Goal: Transaction & Acquisition: Download file/media

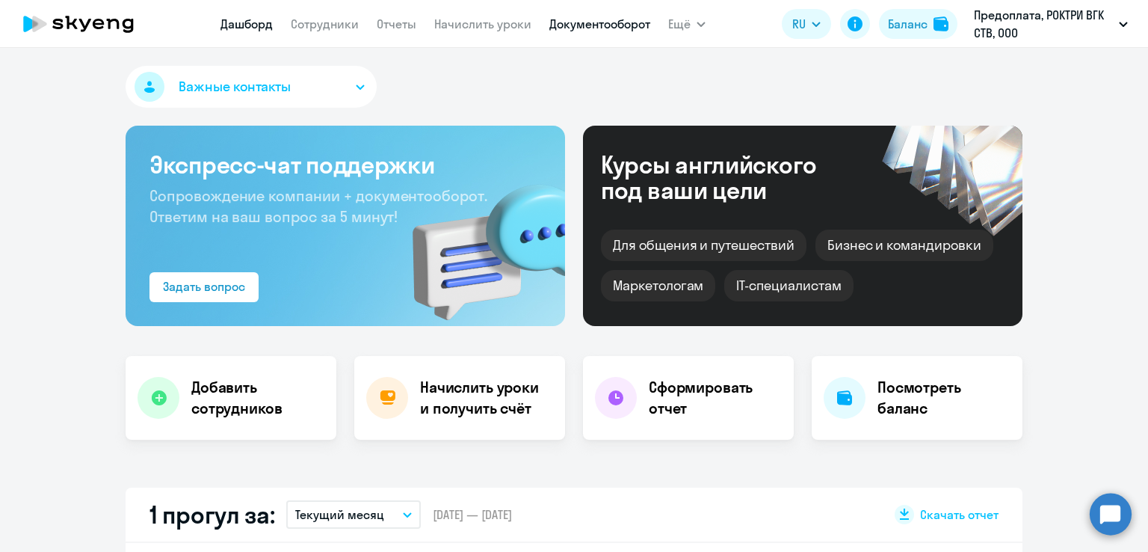
click at [606, 25] on link "Документооборот" at bounding box center [600, 23] width 101 height 15
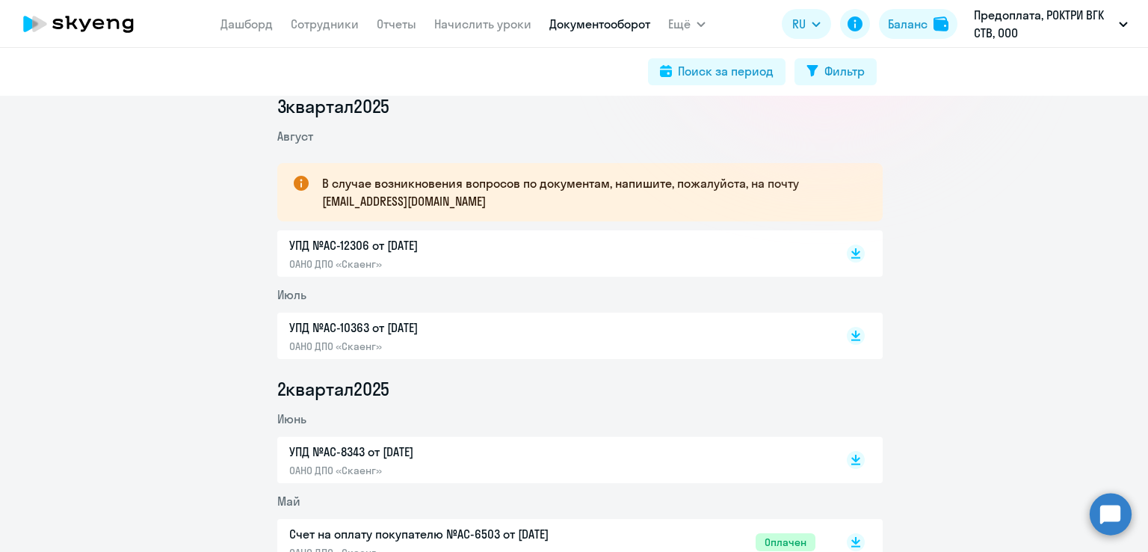
scroll to position [224, 0]
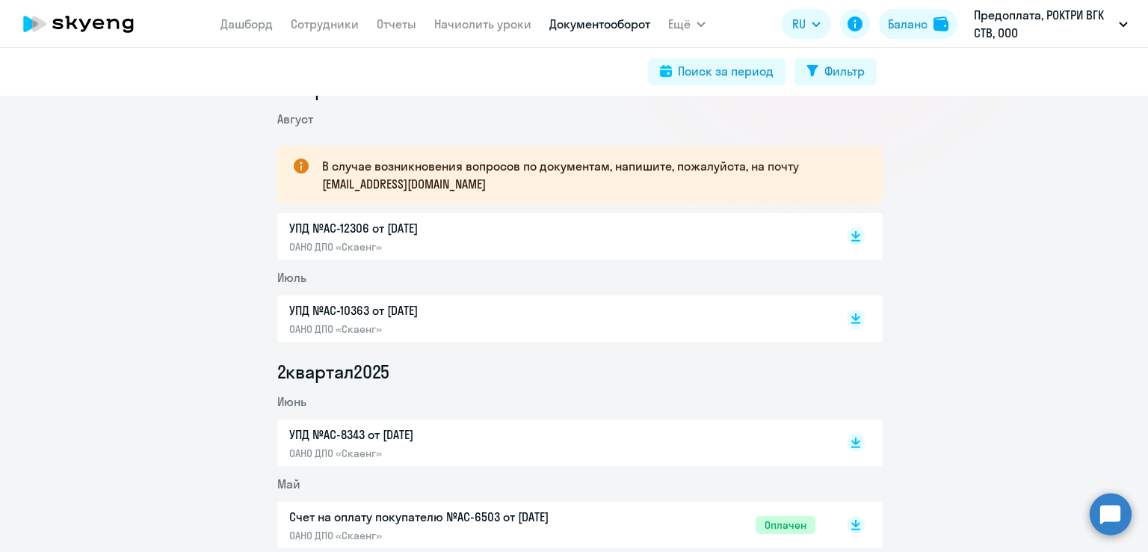
click at [331, 232] on p "УПД №AC-12306 от [DATE]" at bounding box center [446, 228] width 314 height 18
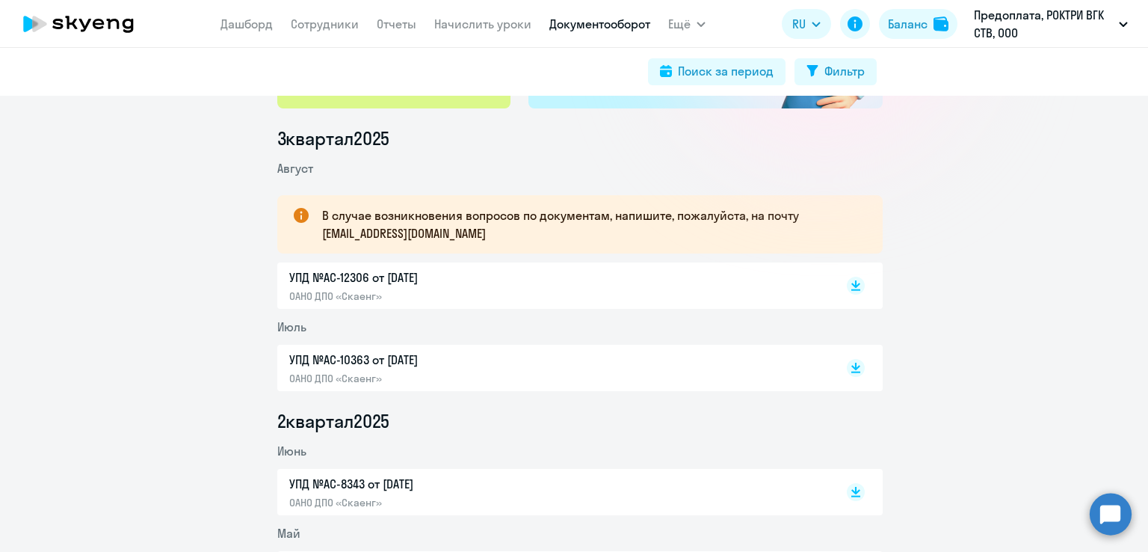
scroll to position [150, 0]
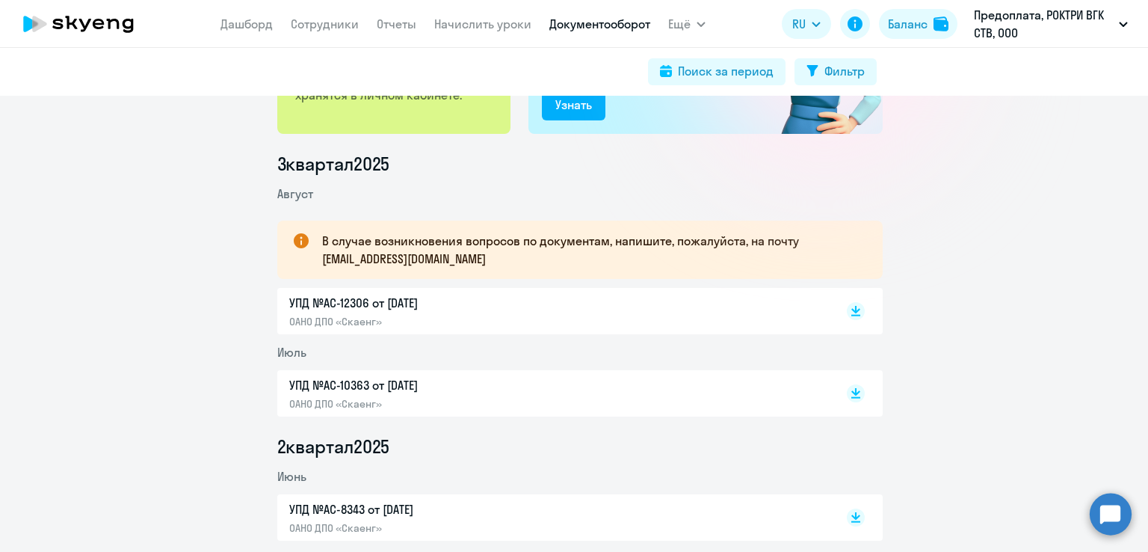
click at [399, 299] on p "УПД №AC-12306 от [DATE]" at bounding box center [446, 303] width 314 height 18
click at [348, 300] on p "УПД №AC-12306 от [DATE]" at bounding box center [446, 303] width 314 height 18
click at [353, 399] on p "ОАНО ДПО «Скаенг»" at bounding box center [446, 403] width 314 height 13
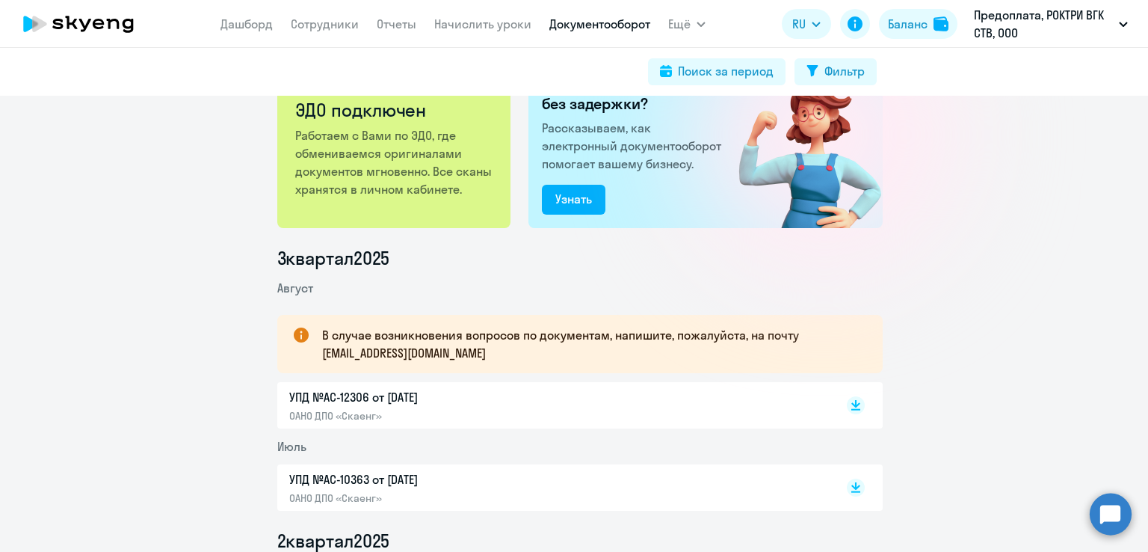
scroll to position [0, 0]
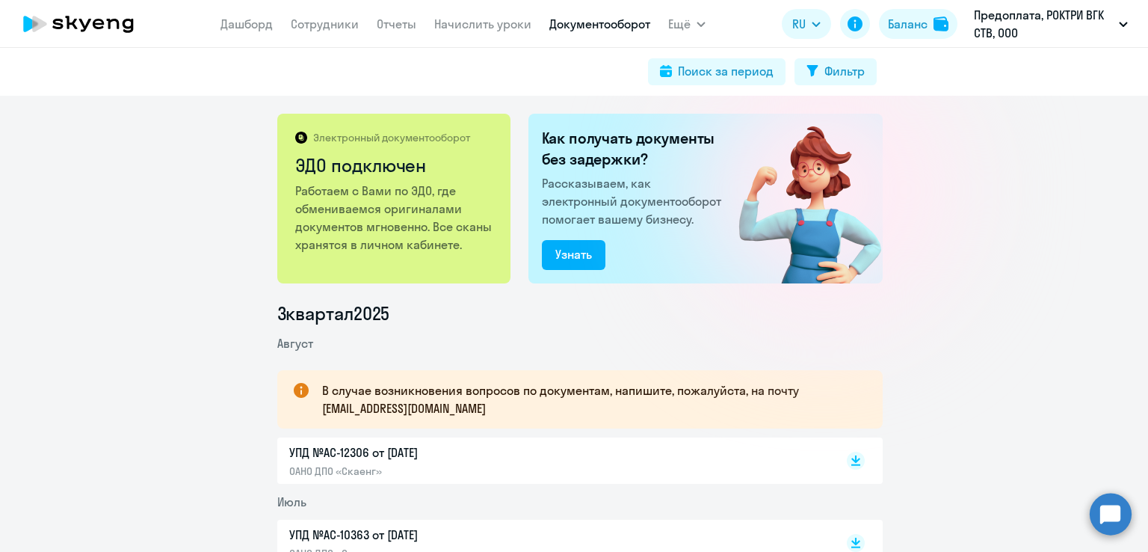
click at [371, 25] on nav "[PERSON_NAME] Отчеты Начислить уроки Документооборот" at bounding box center [436, 24] width 430 height 30
click at [387, 25] on link "Отчеты" at bounding box center [397, 23] width 40 height 15
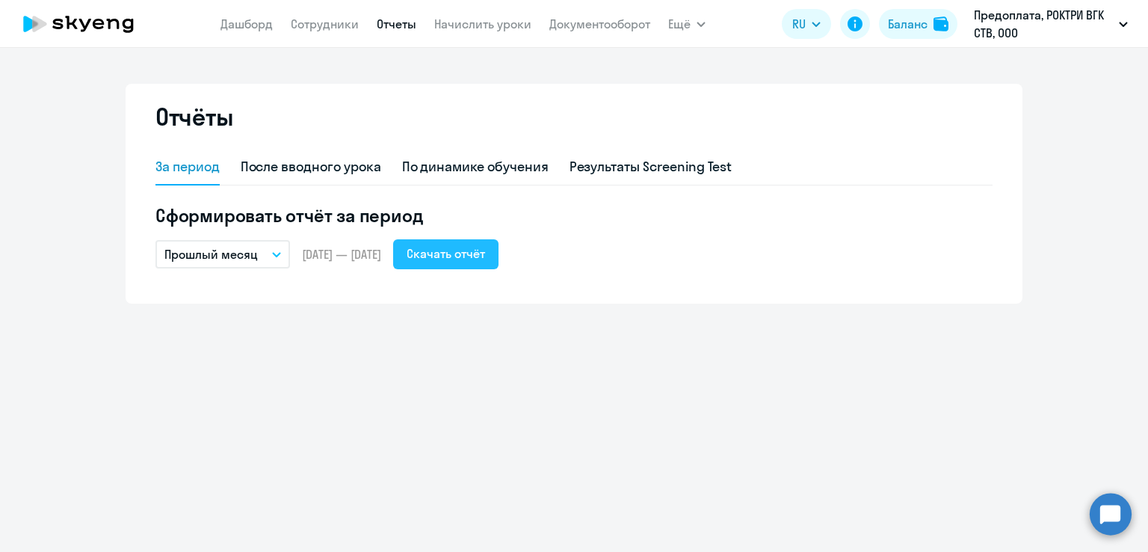
click at [485, 251] on div "Скачать отчёт" at bounding box center [446, 253] width 79 height 18
